Goal: Information Seeking & Learning: Compare options

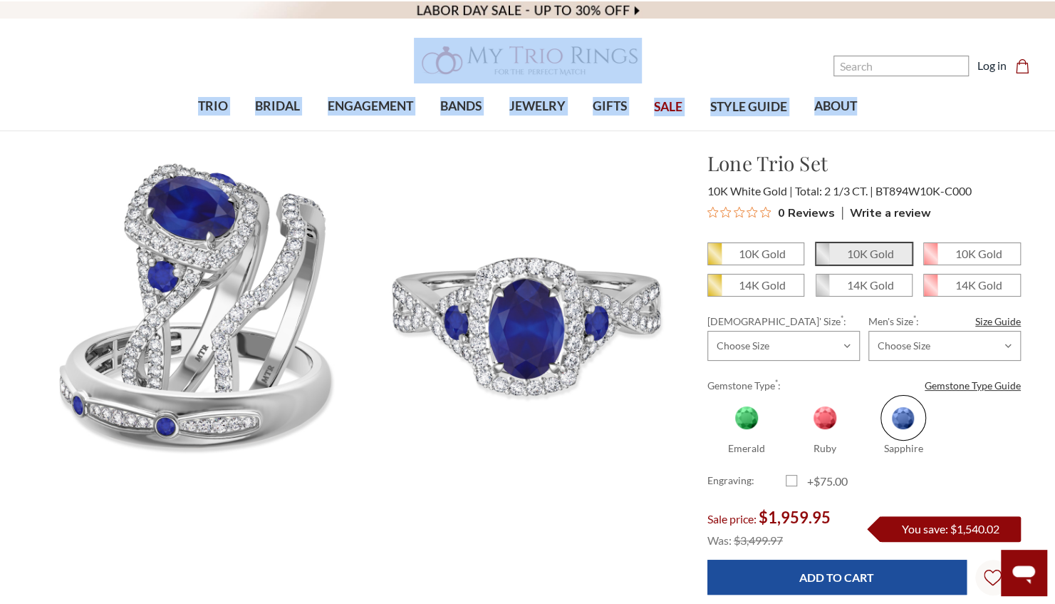
drag, startPoint x: 1054, startPoint y: 56, endPoint x: 1046, endPoint y: 71, distance: 17.2
click at [1046, 71] on header "Toggle menu" at bounding box center [527, 65] width 1055 height 131
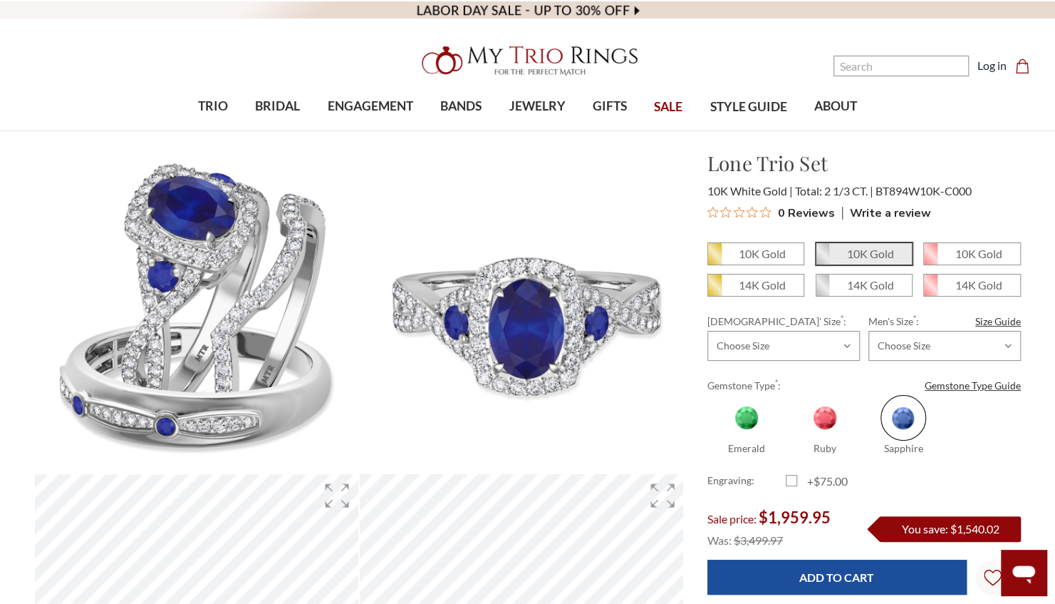
drag, startPoint x: 1046, startPoint y: 71, endPoint x: 982, endPoint y: 150, distance: 101.4
click at [982, 150] on h1 "Lone Trio Set" at bounding box center [865, 163] width 314 height 30
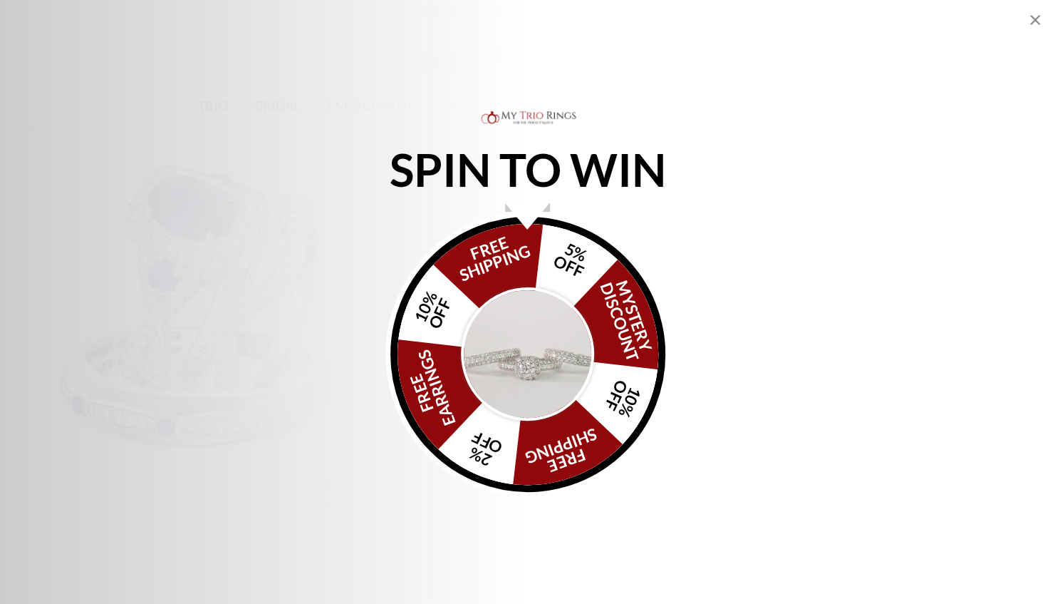
click at [1026, 29] on div "SPIN TO WIN FREE SHIPPING 5% OFF Mystery Discount 10% OFF FREE SHIPPING 2% OFF …" at bounding box center [527, 302] width 1055 height 604
click at [1036, 23] on icon "Close popup" at bounding box center [1035, 19] width 17 height 17
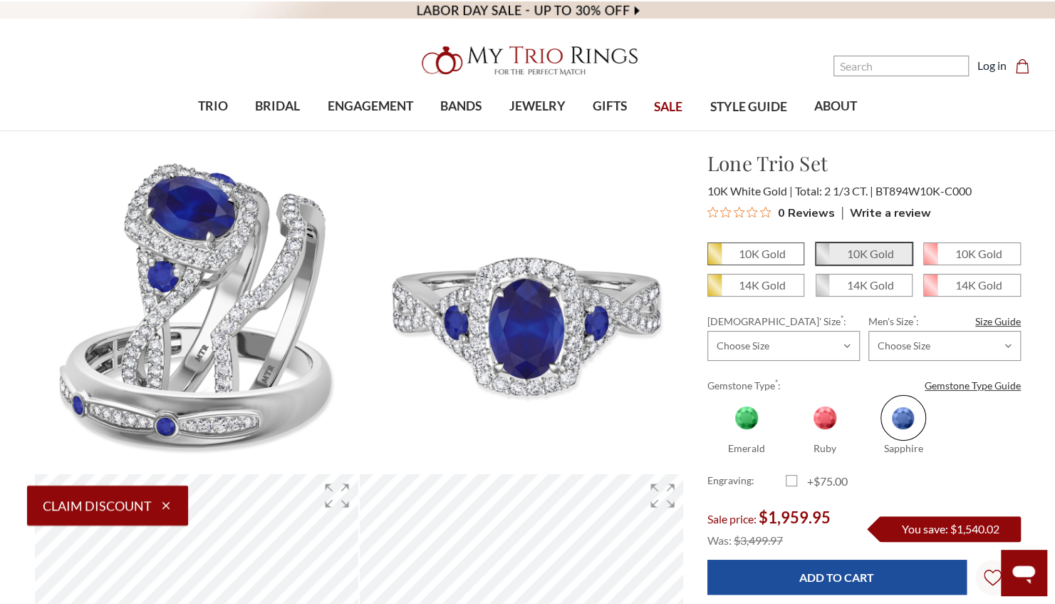
click at [770, 247] on em "10K Gold" at bounding box center [761, 254] width 47 height 14
click at [714, 259] on input "10K Gold" at bounding box center [713, 259] width 1 height 1
radio input "true"
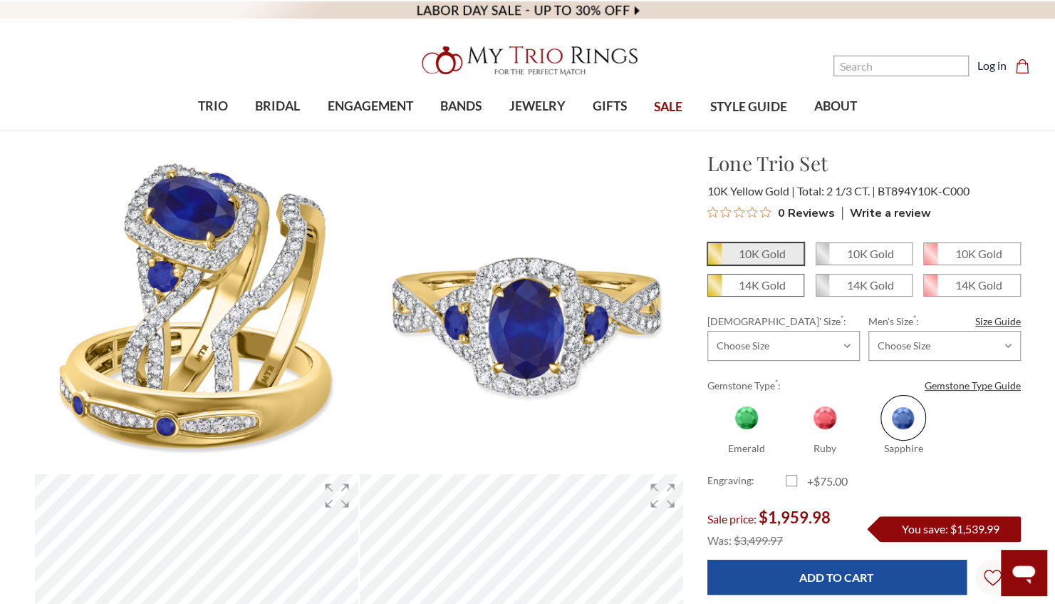
click at [773, 280] on em "14K Gold" at bounding box center [761, 285] width 47 height 14
click at [714, 290] on input "14K Gold" at bounding box center [713, 290] width 1 height 1
radio input "true"
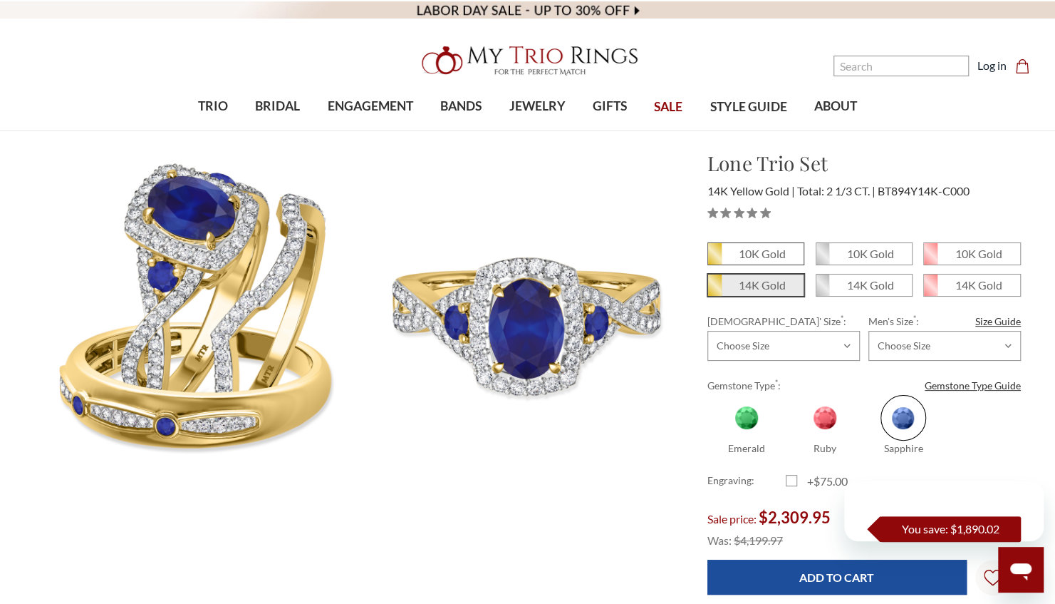
click at [781, 244] on span "10K Gold" at bounding box center [756, 253] width 96 height 21
click at [714, 259] on input "10K Gold" at bounding box center [713, 259] width 1 height 1
radio input "true"
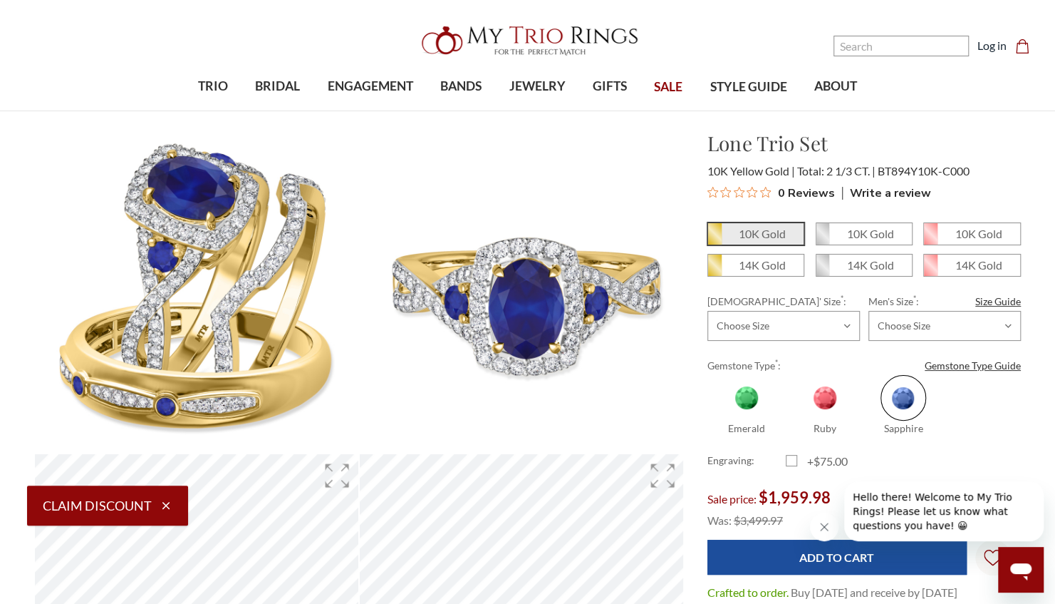
scroll to position [4, 0]
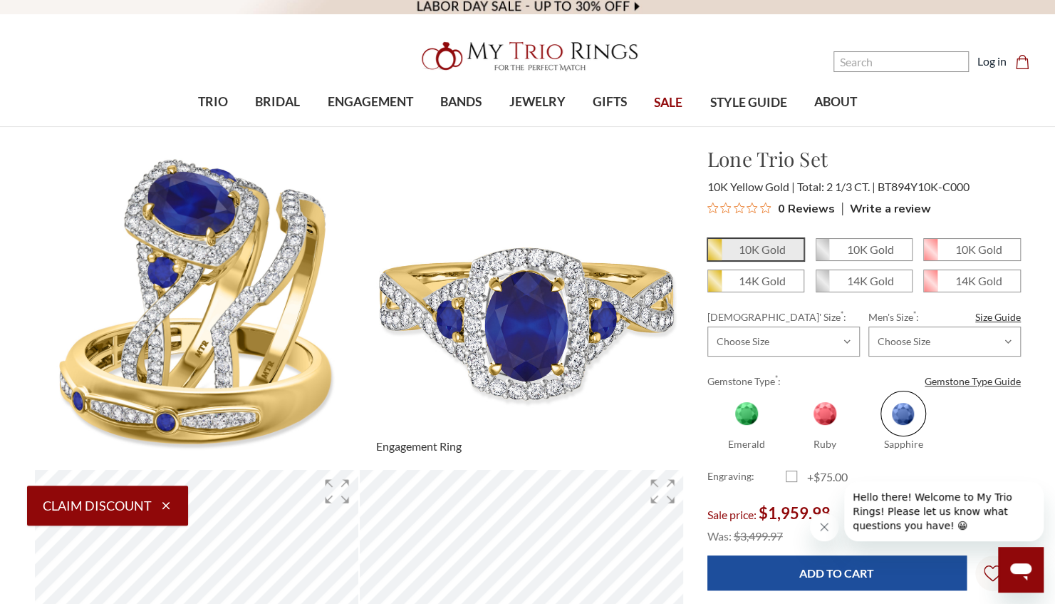
click at [576, 295] on img at bounding box center [522, 306] width 356 height 356
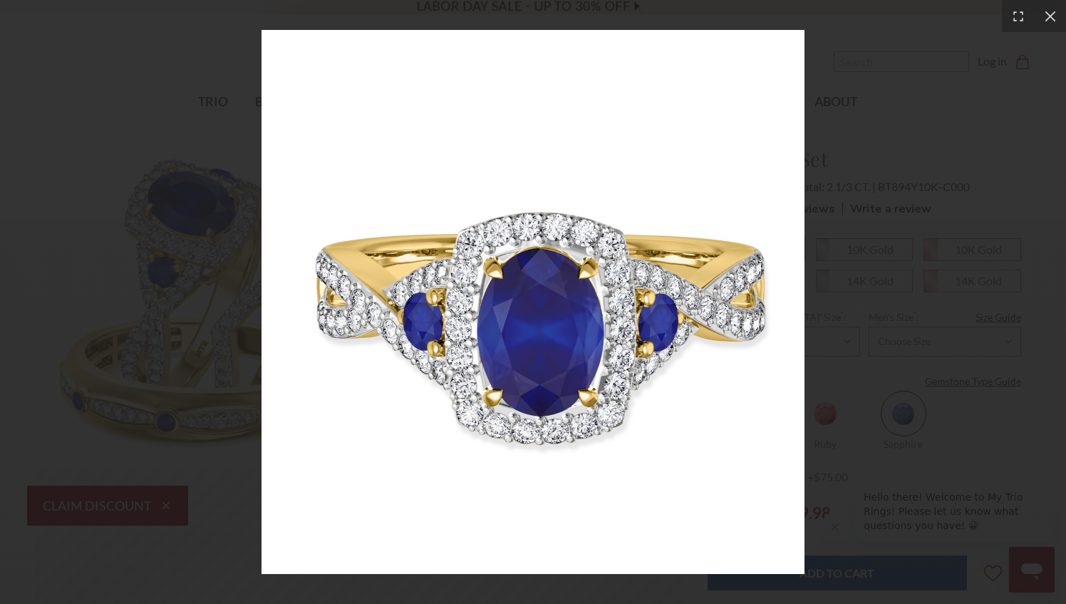
click at [610, 278] on img at bounding box center [533, 301] width 543 height 543
click at [1053, 17] on icon at bounding box center [1050, 16] width 14 height 14
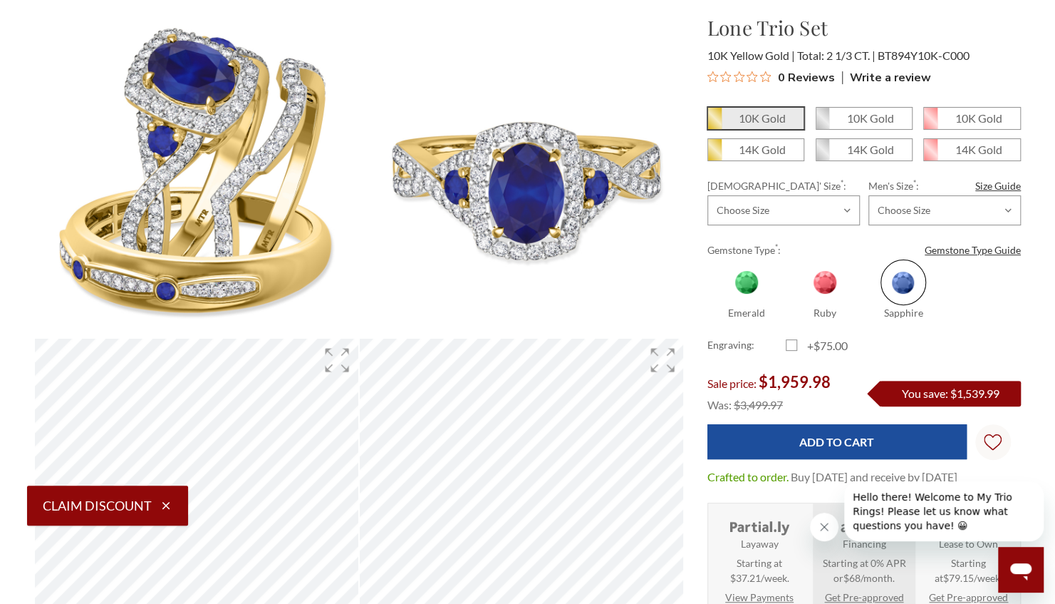
scroll to position [157, 0]
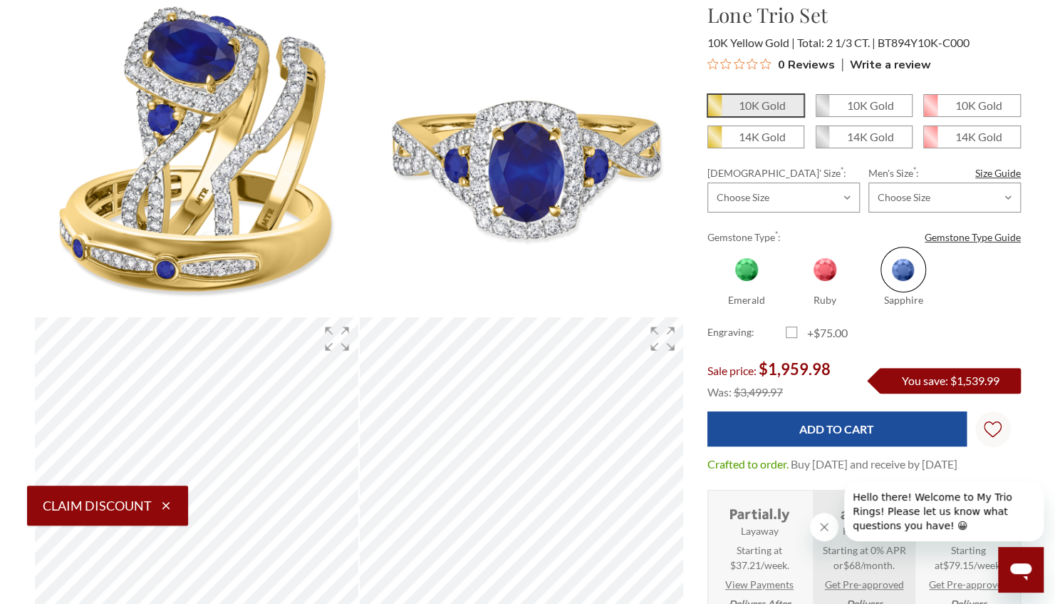
click at [834, 264] on span at bounding box center [825, 270] width 46 height 46
click at [793, 301] on input "Ruby" at bounding box center [792, 301] width 1 height 1
radio input "true"
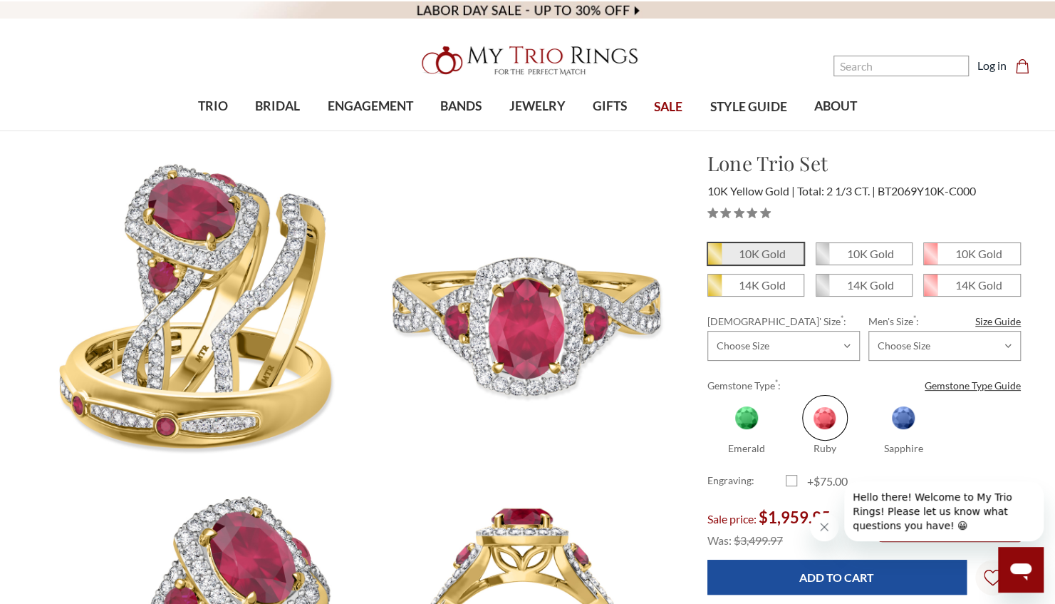
click at [741, 418] on span at bounding box center [747, 418] width 46 height 46
click at [714, 449] on input "Emerald" at bounding box center [713, 449] width 1 height 1
radio input "true"
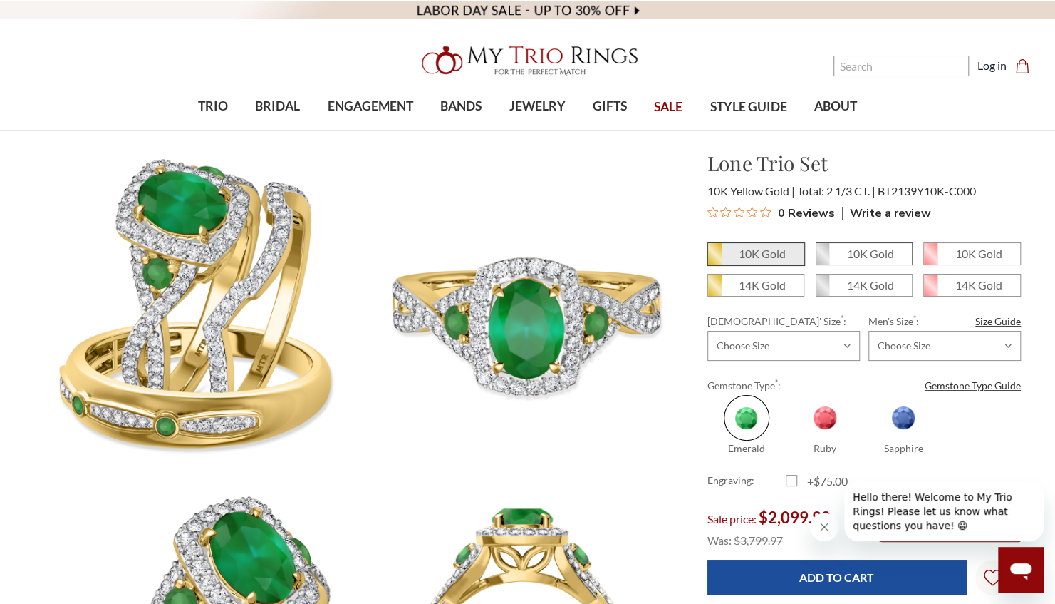
click at [877, 258] on em "10K Gold" at bounding box center [870, 254] width 47 height 14
click at [822, 259] on input "10K Gold" at bounding box center [822, 259] width 1 height 1
radio input "true"
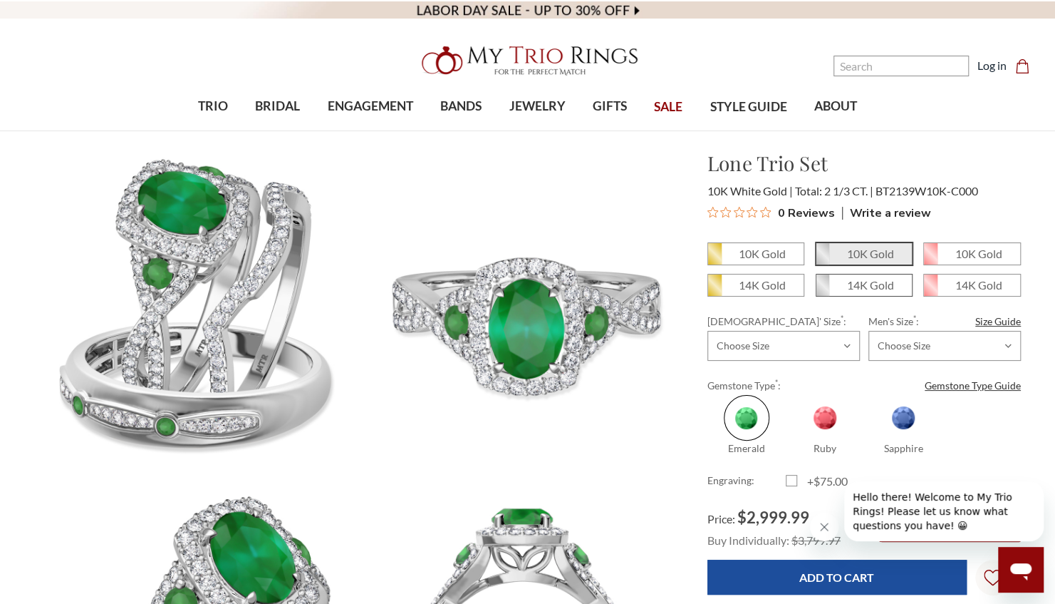
click at [864, 294] on span "14K Gold" at bounding box center [865, 284] width 96 height 21
click at [822, 291] on input "14K Gold" at bounding box center [822, 290] width 1 height 1
radio input "true"
click at [767, 286] on em "14K Gold" at bounding box center [761, 285] width 47 height 14
click at [714, 290] on input "14K Gold" at bounding box center [713, 290] width 1 height 1
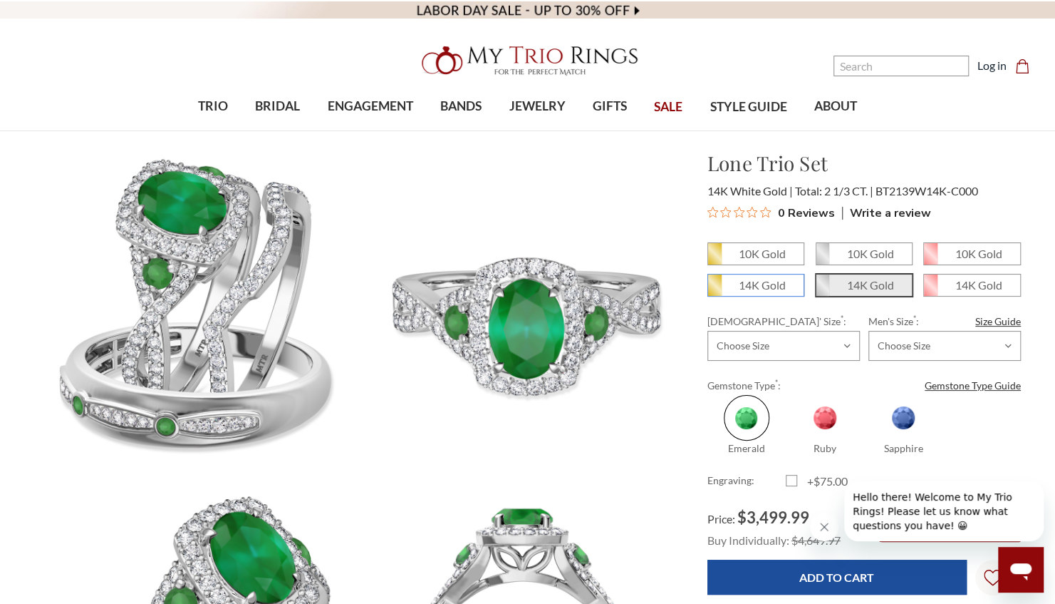
radio input "true"
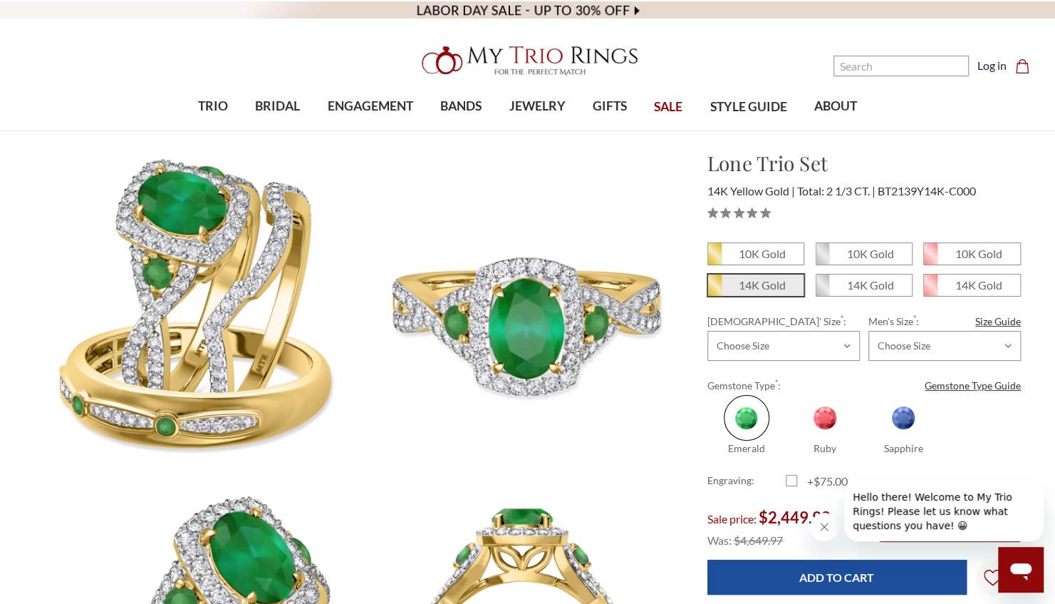
click at [767, 286] on div "10K Gold 10K Gold" at bounding box center [865, 374] width 314 height 264
click at [760, 252] on em "10K Gold" at bounding box center [761, 254] width 47 height 14
click at [714, 259] on input "10K Gold" at bounding box center [713, 259] width 1 height 1
radio input "true"
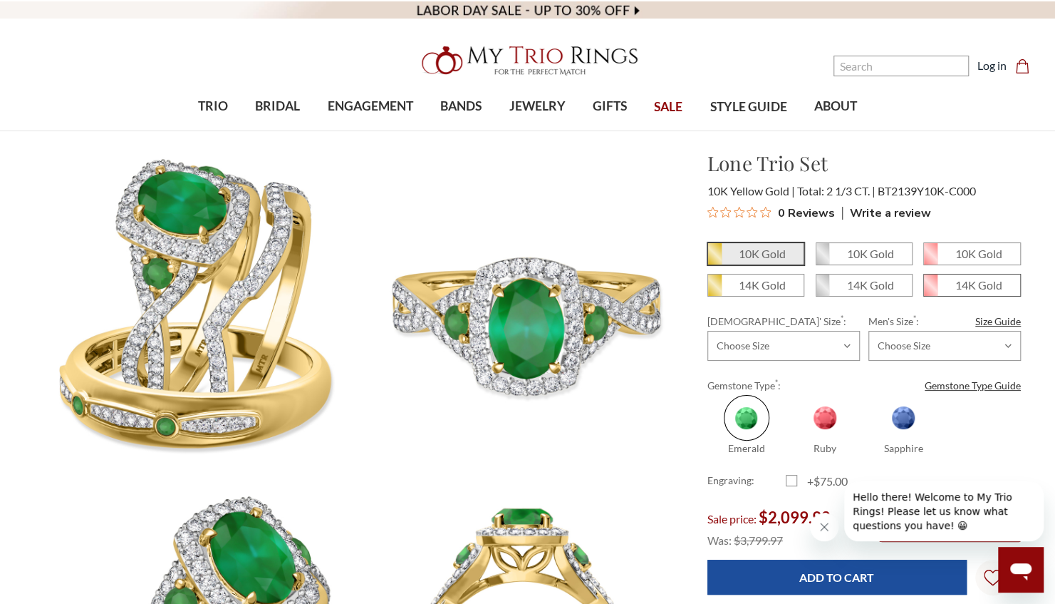
click at [954, 286] on span "14K Gold" at bounding box center [972, 284] width 96 height 21
click at [930, 290] on input "14K Gold" at bounding box center [929, 290] width 1 height 1
radio input "true"
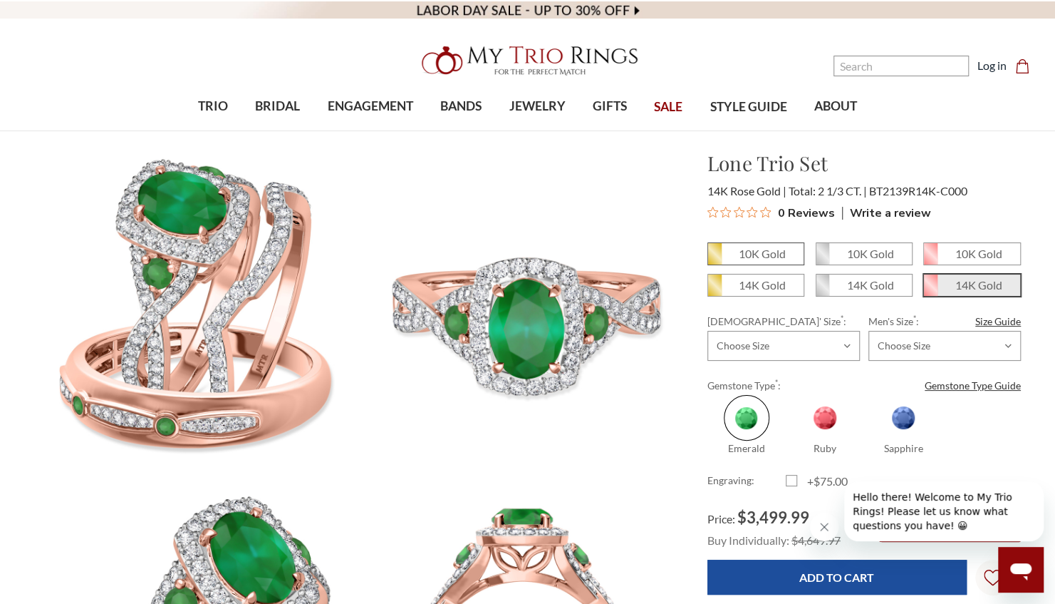
click at [759, 256] on em "10K Gold" at bounding box center [761, 254] width 47 height 14
click at [714, 259] on input "10K Gold" at bounding box center [713, 259] width 1 height 1
radio input "true"
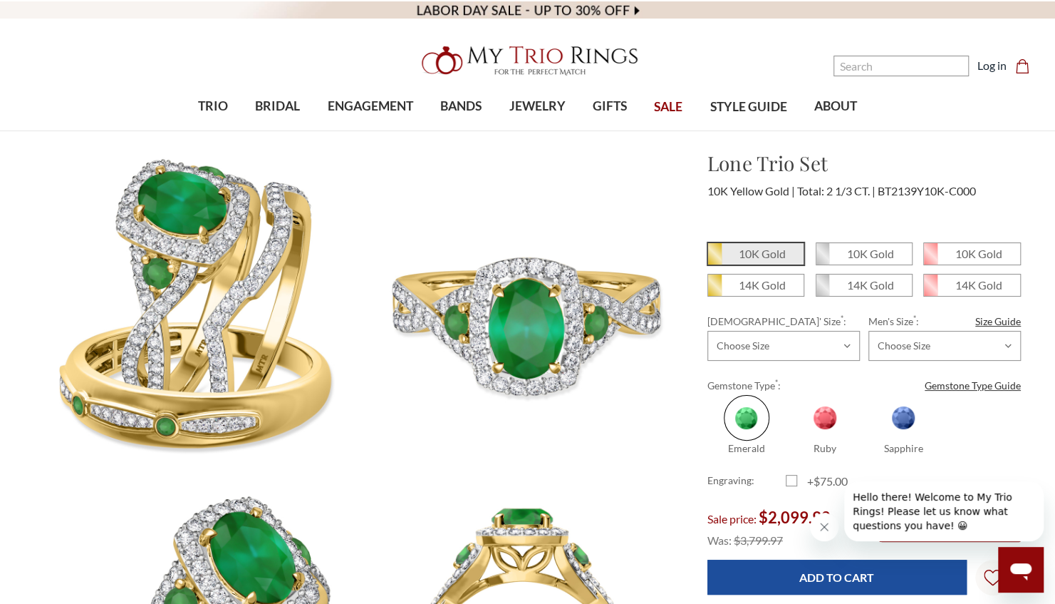
click at [907, 428] on span at bounding box center [904, 418] width 46 height 46
click at [871, 449] on input "Sapphire" at bounding box center [870, 449] width 1 height 1
radio input "true"
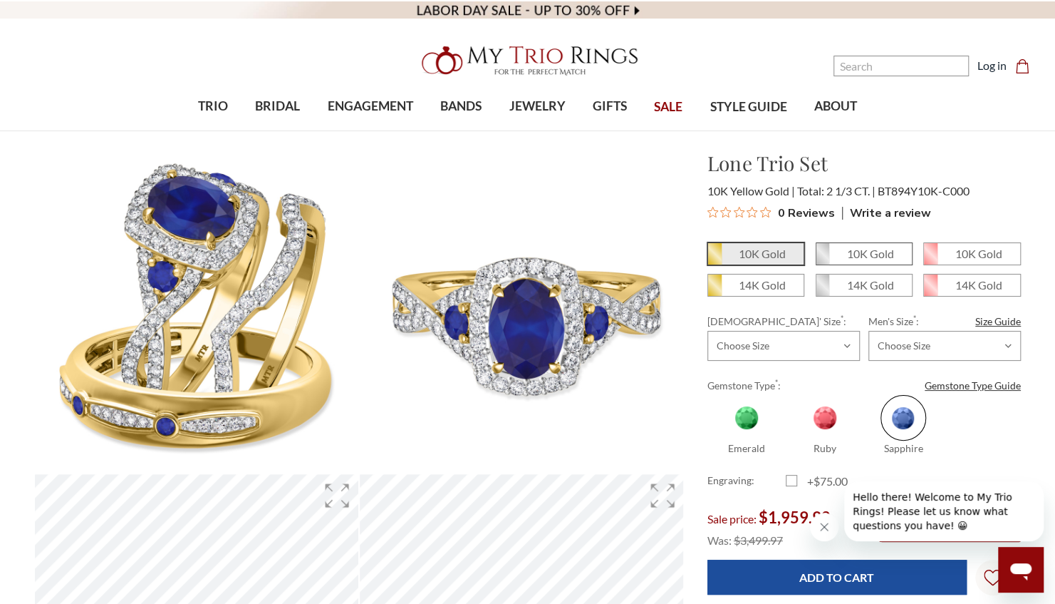
click at [882, 255] on em "10K Gold" at bounding box center [870, 254] width 47 height 14
click at [822, 259] on input "10K Gold" at bounding box center [822, 259] width 1 height 1
radio input "true"
